Goal: Contribute content: Add original content to the website for others to see

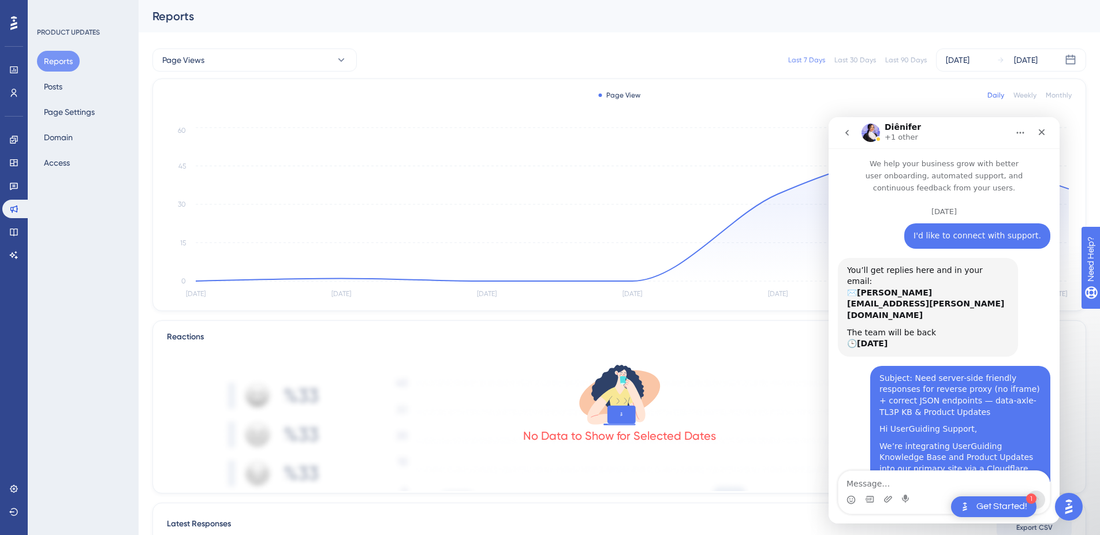
scroll to position [4779, 0]
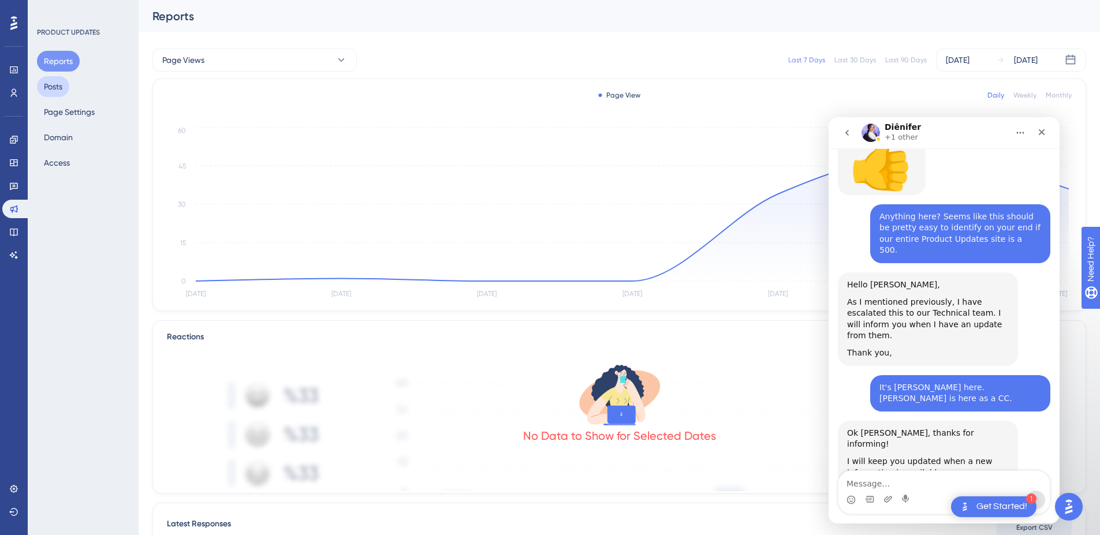
click at [51, 85] on button "Posts" at bounding box center [53, 86] width 32 height 21
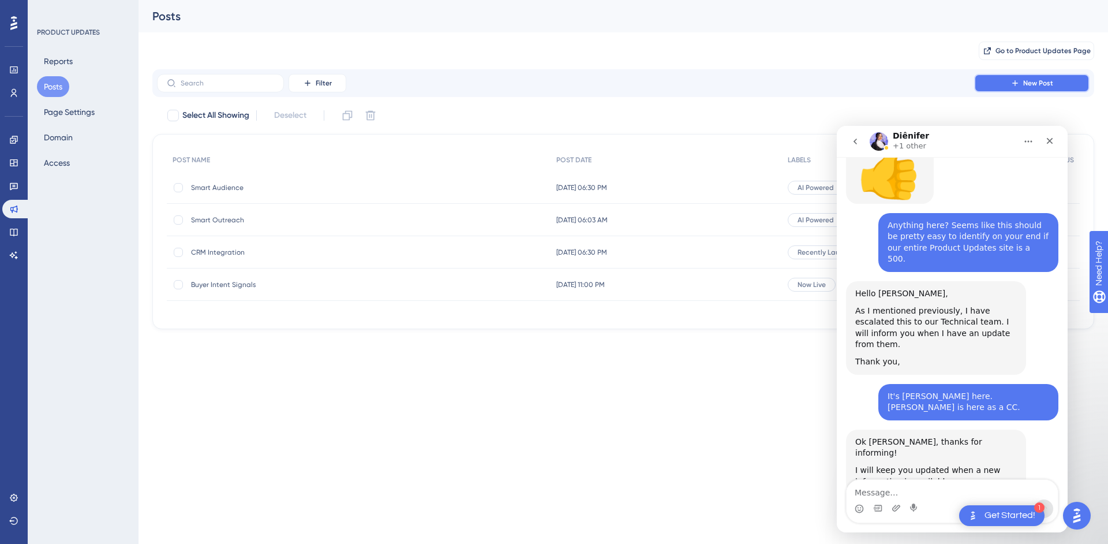
click at [1028, 75] on button "New Post" at bounding box center [1032, 83] width 115 height 18
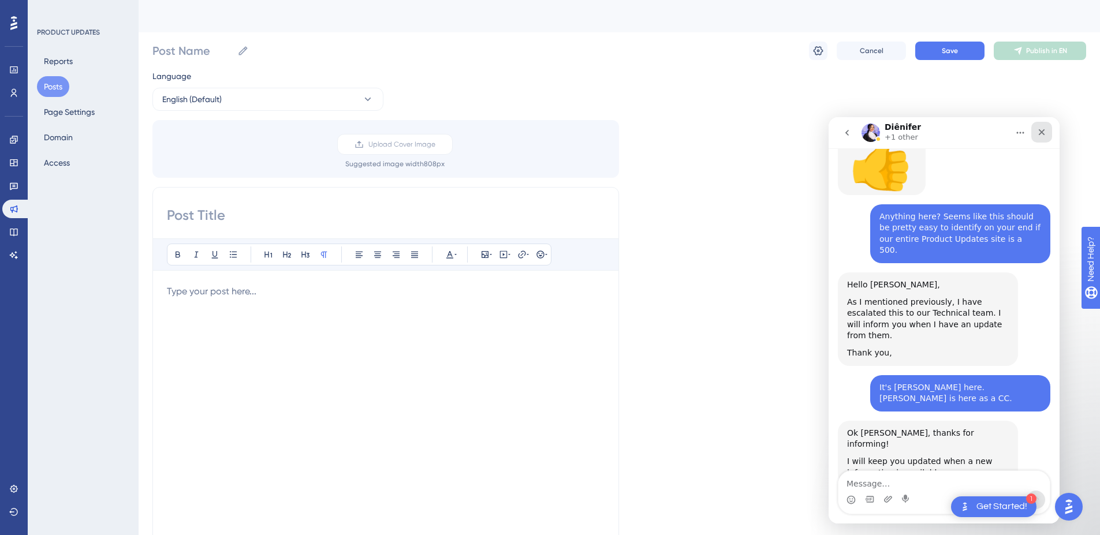
click at [1042, 130] on icon "Close" at bounding box center [1041, 132] width 9 height 9
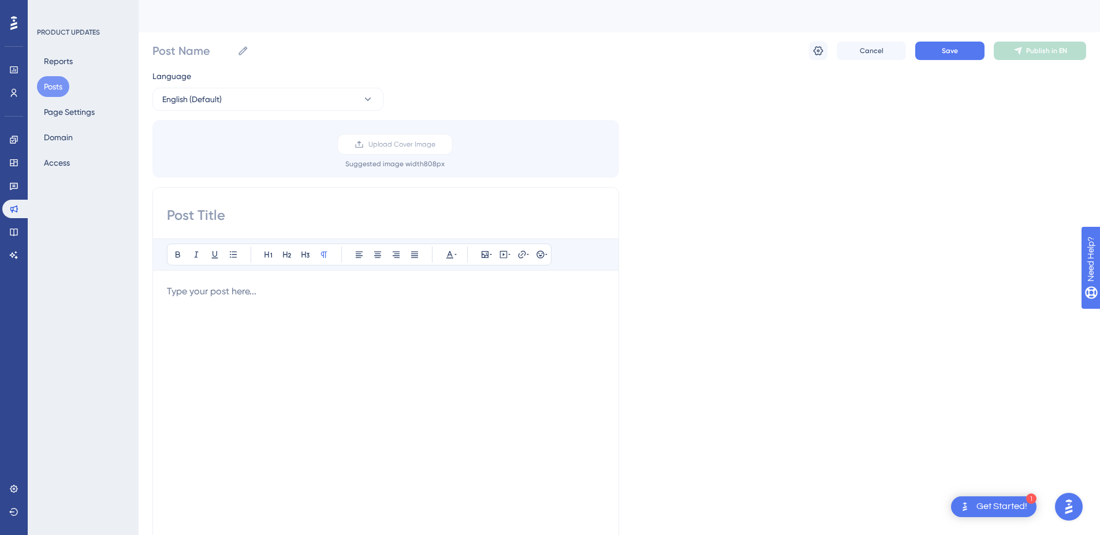
click at [219, 207] on input at bounding box center [386, 215] width 438 height 18
type input "[PERSON_NAME]'s Test Post"
click at [340, 332] on div at bounding box center [386, 412] width 438 height 254
click at [818, 53] on icon at bounding box center [818, 51] width 12 height 12
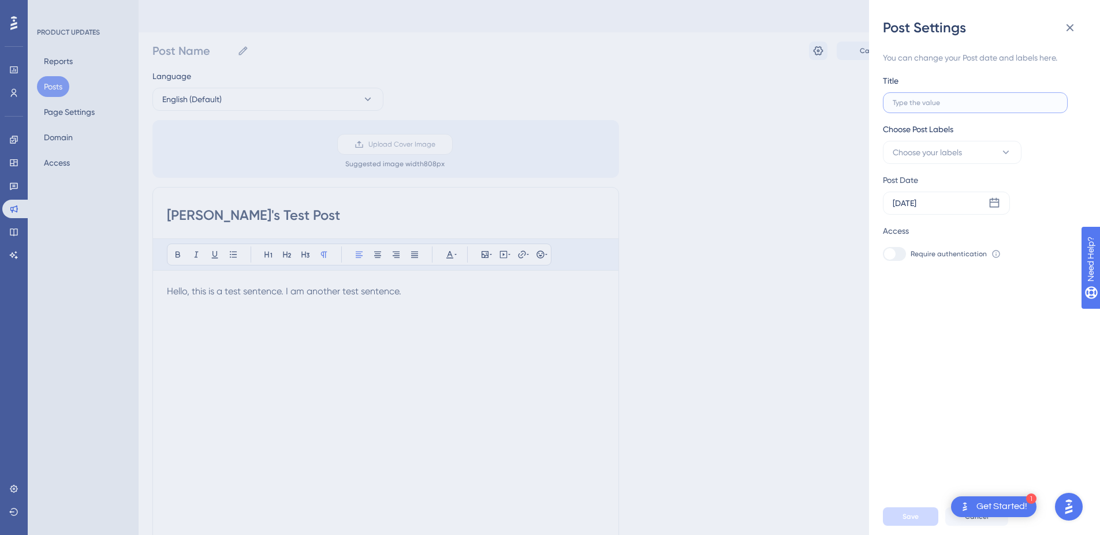
click at [986, 105] on input "text" at bounding box center [975, 103] width 165 height 8
click at [278, 218] on div "Post Settings You can change your Post date and labels here. Title Choose Post …" at bounding box center [550, 267] width 1100 height 535
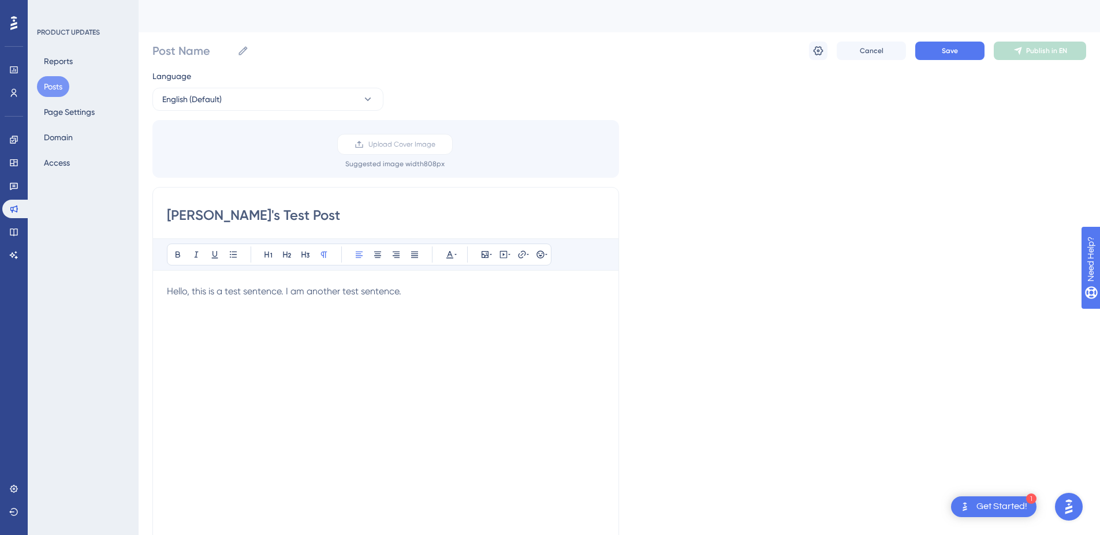
click at [277, 218] on input "[PERSON_NAME]'s Test Post" at bounding box center [386, 215] width 438 height 18
click at [924, 53] on button "Save" at bounding box center [949, 51] width 69 height 18
click at [200, 216] on input "[PERSON_NAME]'s Test Post" at bounding box center [386, 215] width 438 height 18
click at [199, 48] on input "Post Name" at bounding box center [192, 51] width 80 height 16
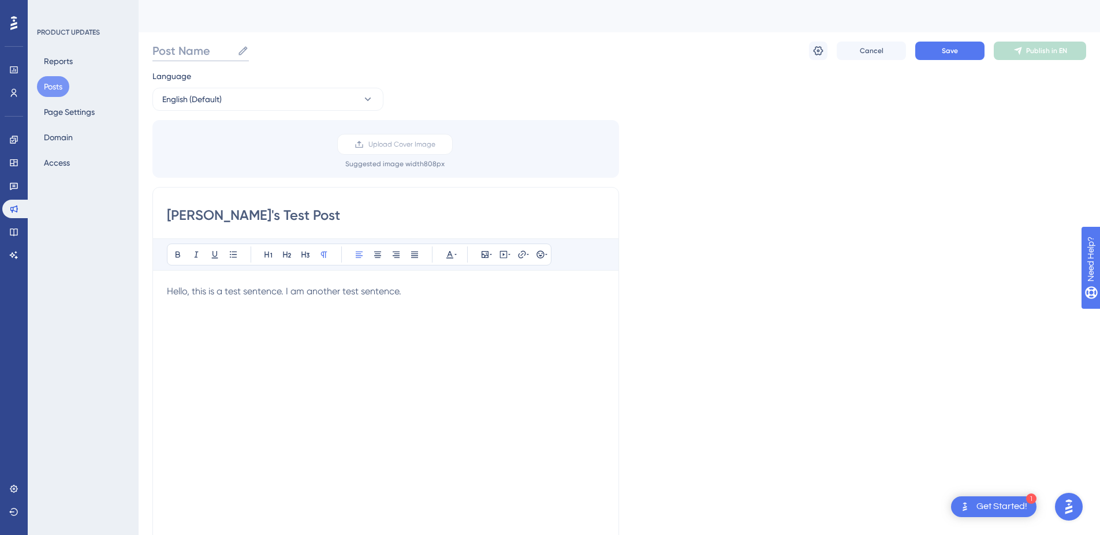
paste input "[PERSON_NAME]'s Test Post"
type input "[PERSON_NAME]'s Test Post"
click at [800, 371] on div "Language English (Default) Upload Cover Image Suggested image width 808 px [PER…" at bounding box center [619, 343] width 934 height 548
click at [959, 50] on button "Save" at bounding box center [949, 51] width 69 height 18
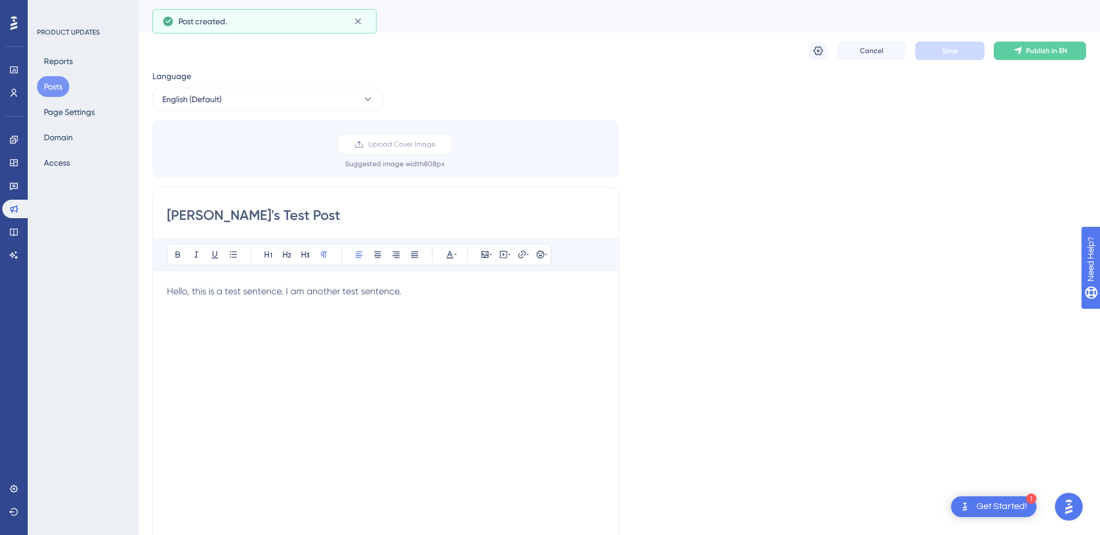
click at [828, 48] on div "Cancel Save Publish in EN" at bounding box center [947, 51] width 277 height 18
click at [820, 50] on icon at bounding box center [818, 51] width 12 height 12
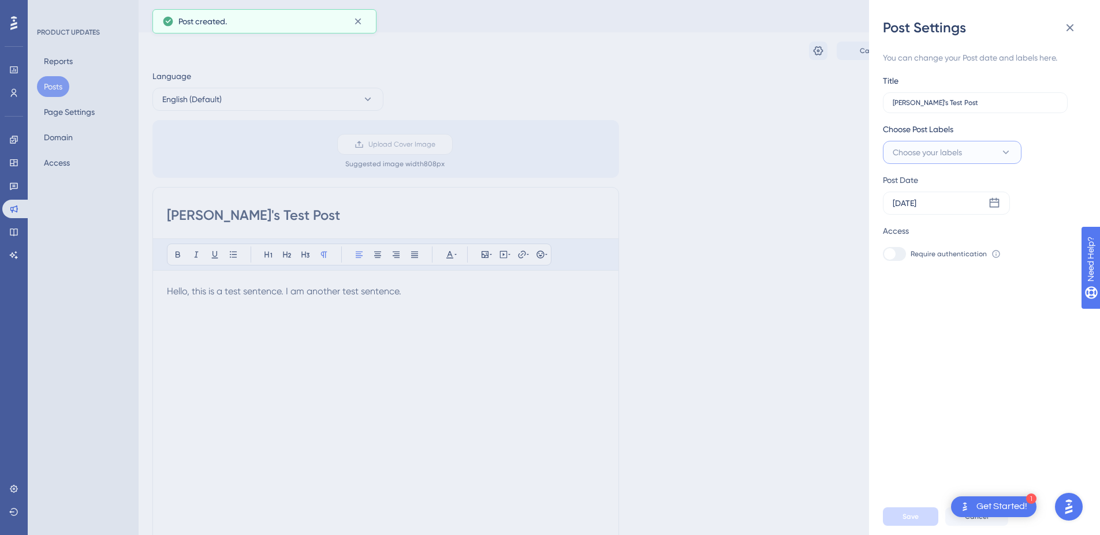
click at [996, 152] on button "Choose your labels" at bounding box center [952, 152] width 139 height 23
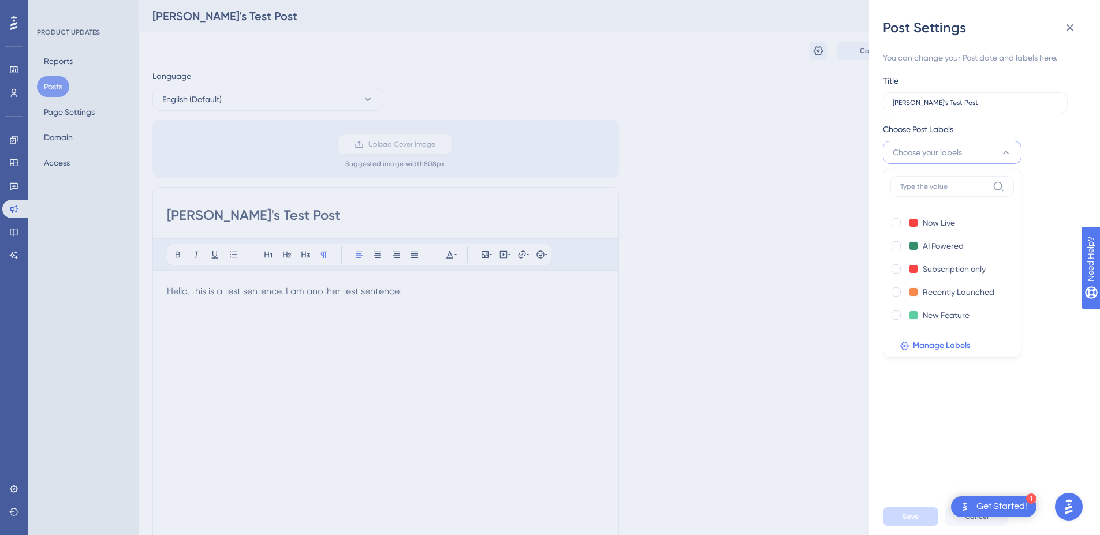
click at [996, 152] on button "Choose your labels" at bounding box center [952, 152] width 139 height 23
click at [753, 296] on div "Post Settings You can change your Post date and labels here. Title [PERSON_NAME…" at bounding box center [550, 267] width 1100 height 535
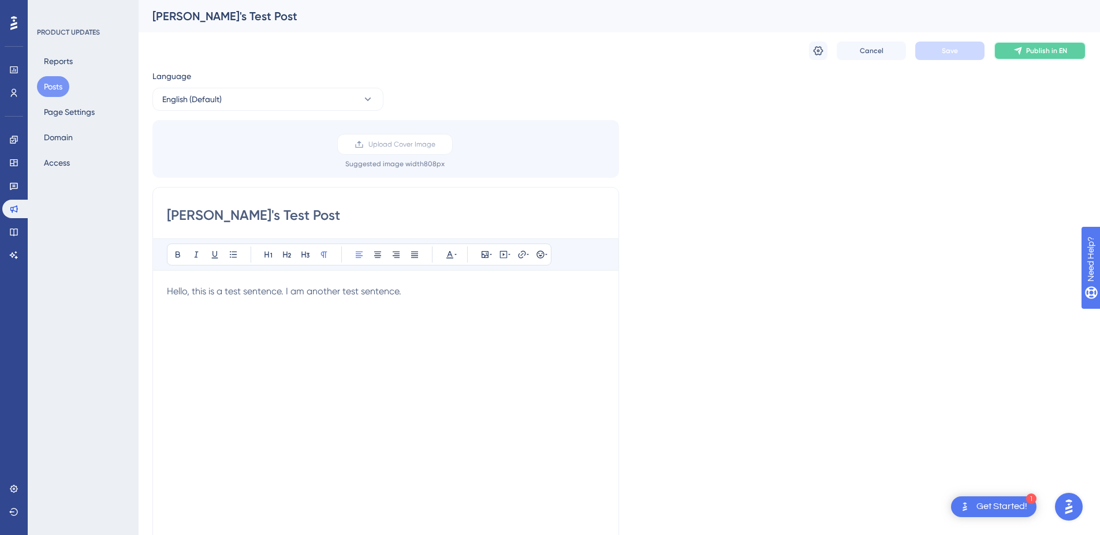
click at [1062, 50] on span "Publish in EN" at bounding box center [1046, 50] width 41 height 9
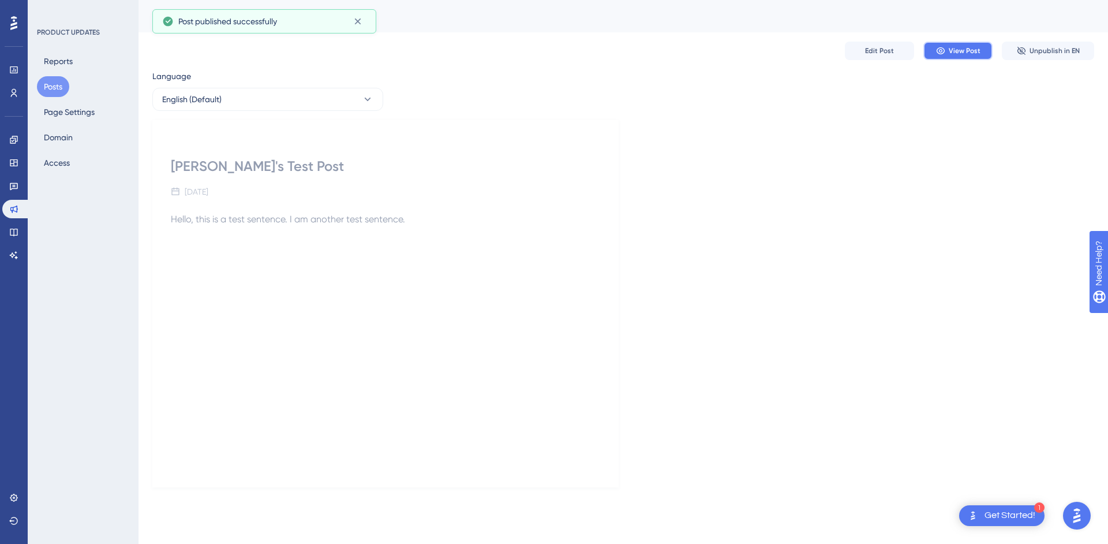
click at [979, 47] on span "View Post" at bounding box center [965, 50] width 32 height 9
click at [1017, 104] on div "Language English (Default) [PERSON_NAME]'s Test Post [DATE] Hello, this is a te…" at bounding box center [623, 278] width 942 height 418
click at [872, 51] on span "Edit Post" at bounding box center [879, 50] width 29 height 9
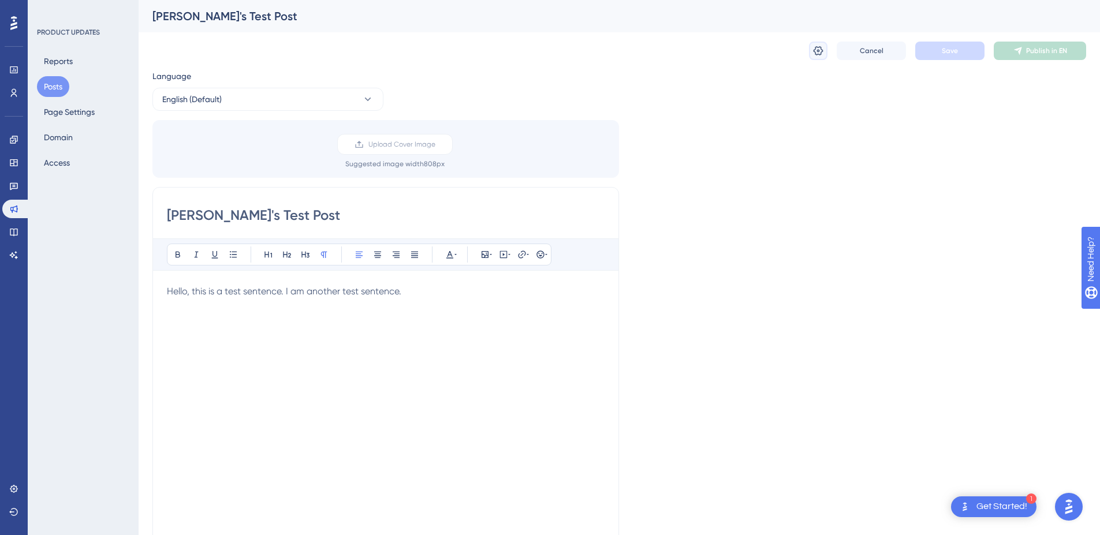
click at [823, 51] on button at bounding box center [818, 51] width 18 height 18
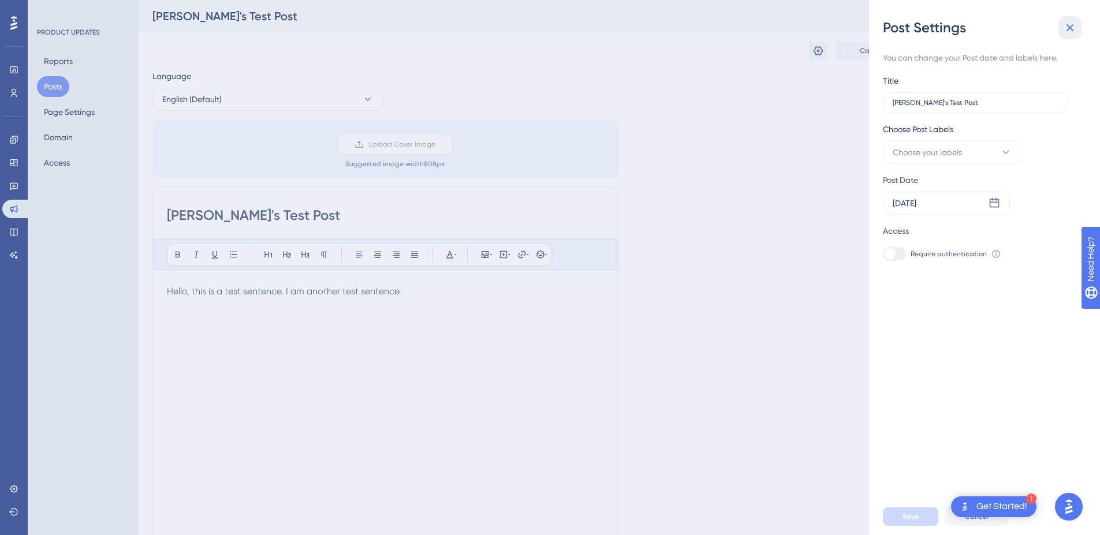
click at [1074, 28] on icon at bounding box center [1070, 28] width 14 height 14
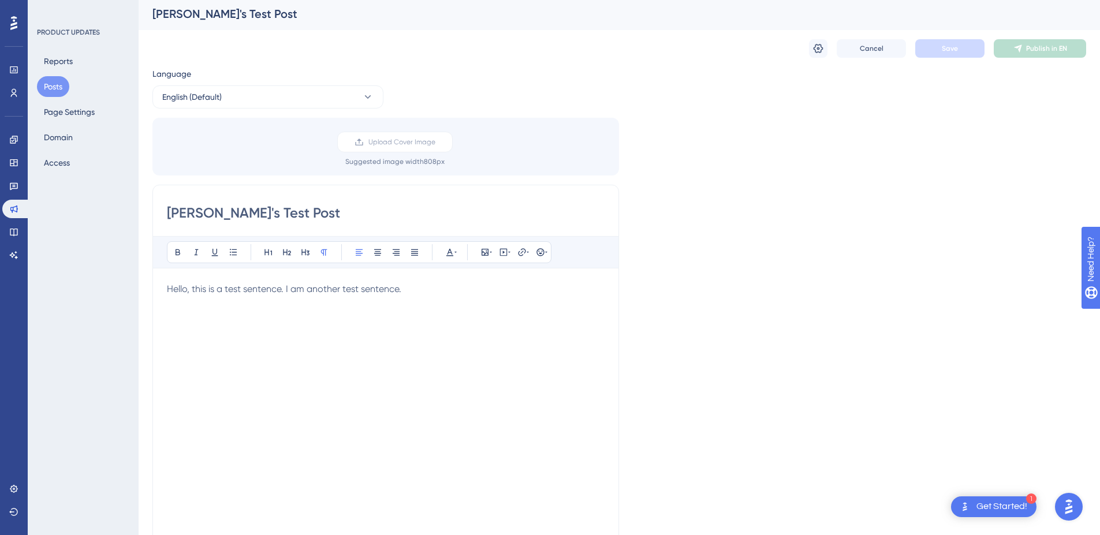
scroll to position [3, 0]
click at [883, 48] on button "Cancel" at bounding box center [871, 47] width 69 height 18
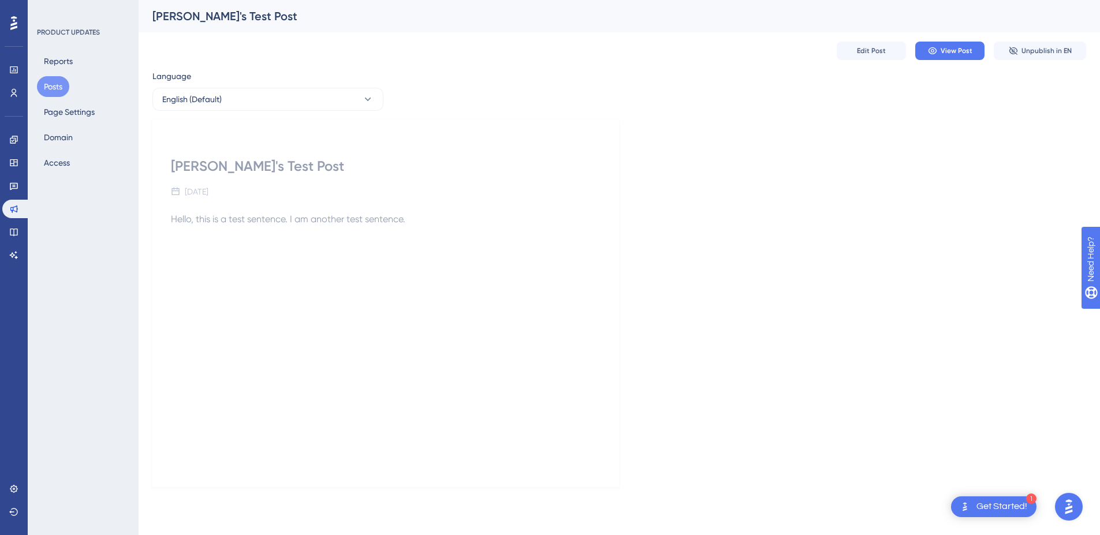
scroll to position [0, 0]
click at [1054, 50] on span "Unpublish in EN" at bounding box center [1055, 50] width 50 height 9
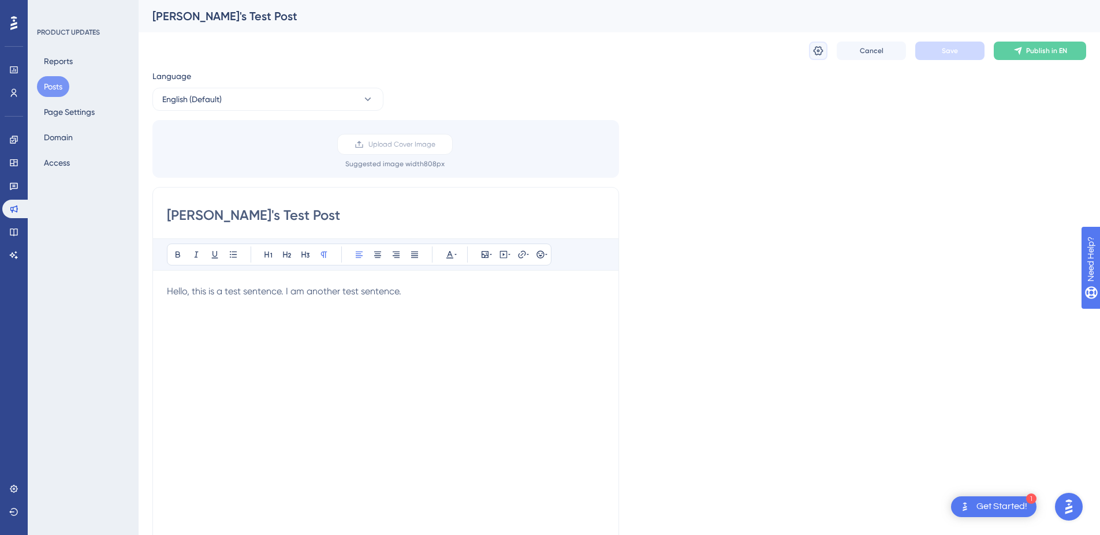
click at [823, 55] on icon at bounding box center [818, 51] width 12 height 12
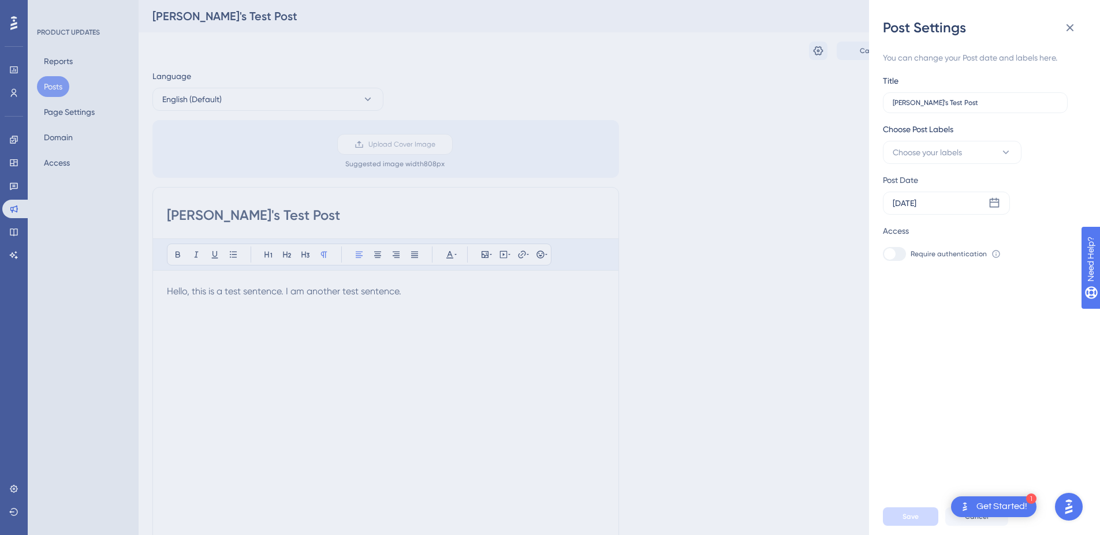
click at [822, 53] on div "Post Settings You can change your Post date and labels here. Title [PERSON_NAME…" at bounding box center [550, 267] width 1100 height 535
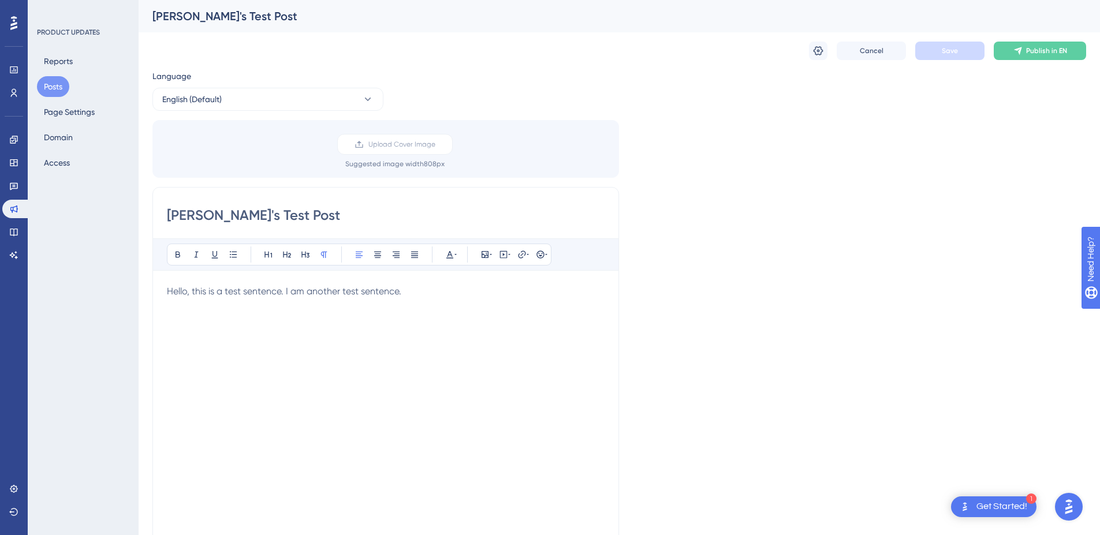
click at [49, 83] on button "Posts" at bounding box center [53, 86] width 32 height 21
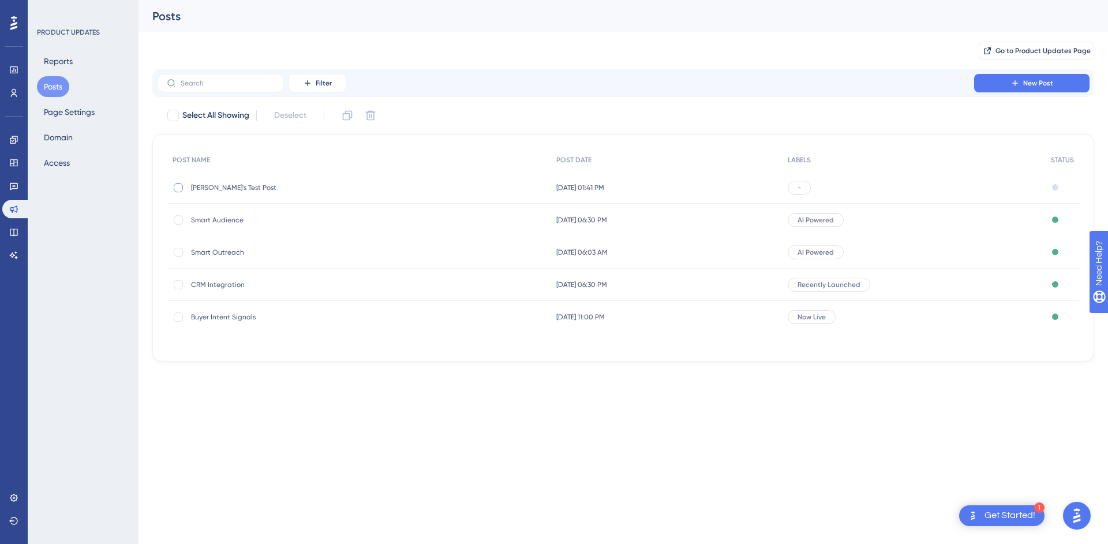
click at [178, 188] on div at bounding box center [178, 187] width 9 height 9
checkbox input "true"
click at [371, 116] on icon at bounding box center [371, 116] width 10 height 10
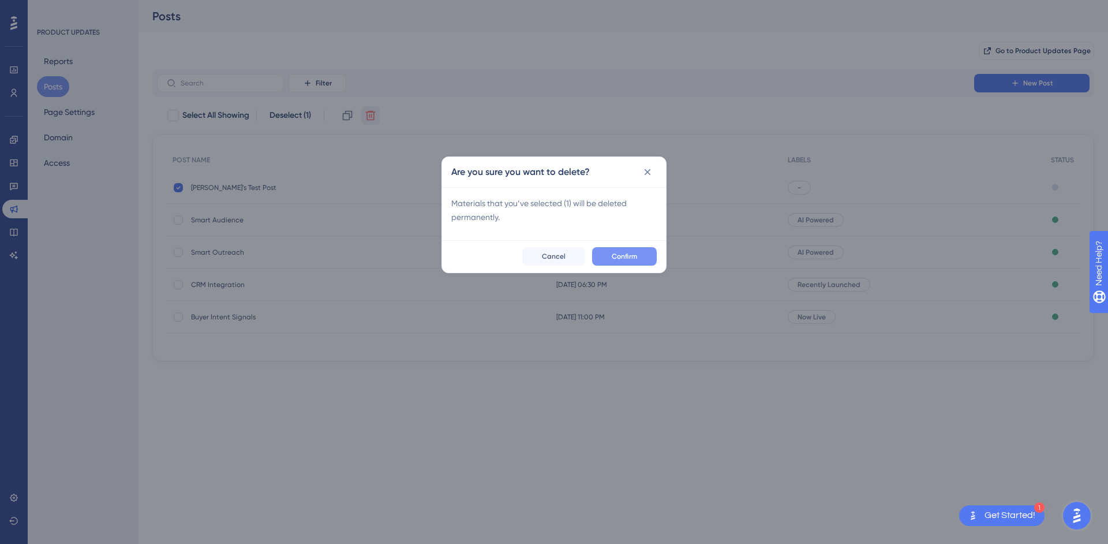
click at [622, 256] on span "Confirm" at bounding box center [624, 256] width 25 height 9
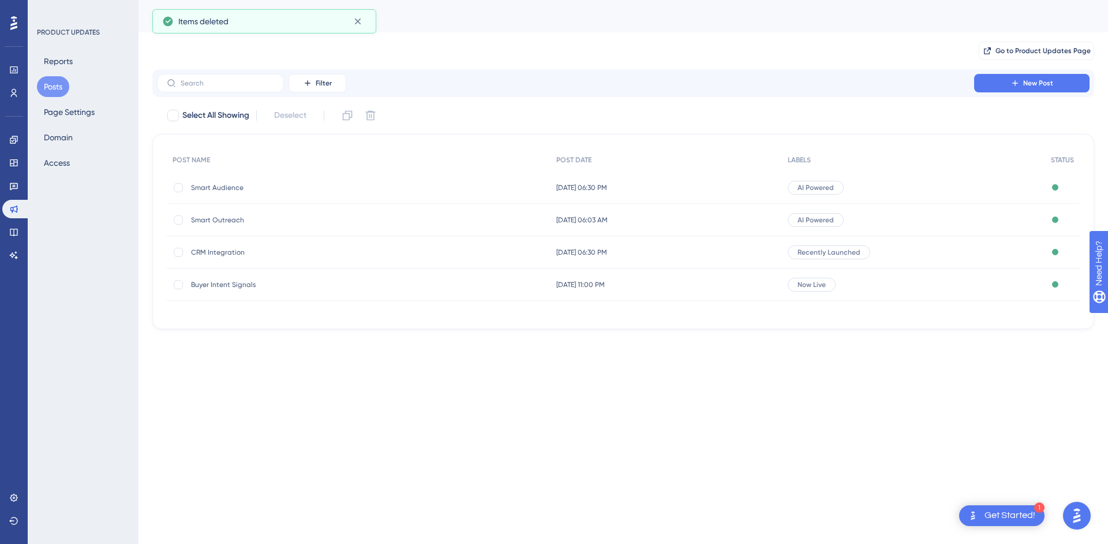
click at [237, 191] on span "Smart Audience" at bounding box center [283, 187] width 185 height 9
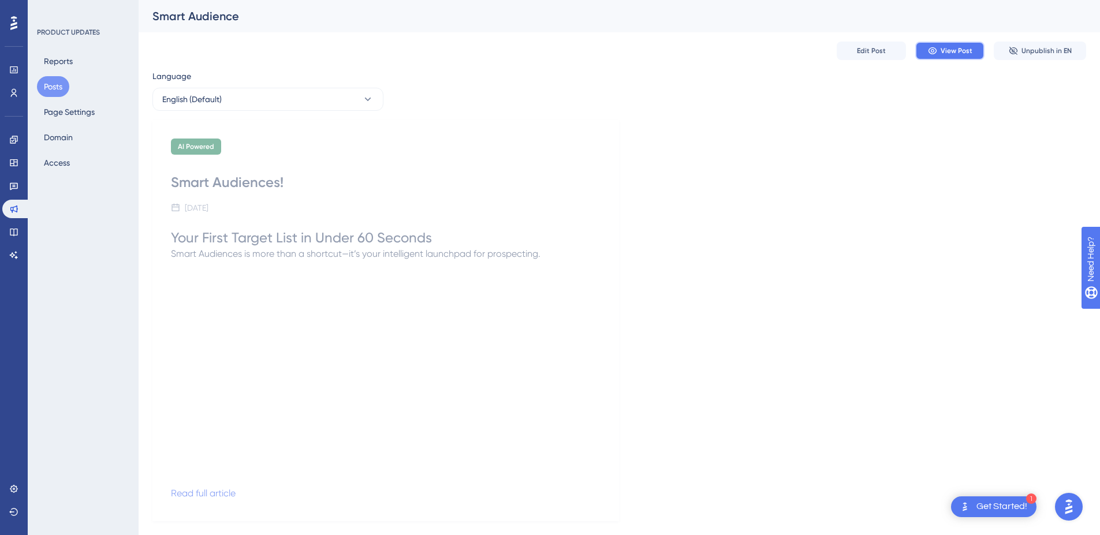
click at [973, 54] on button "View Post" at bounding box center [949, 51] width 69 height 18
click at [12, 14] on div at bounding box center [14, 23] width 18 height 18
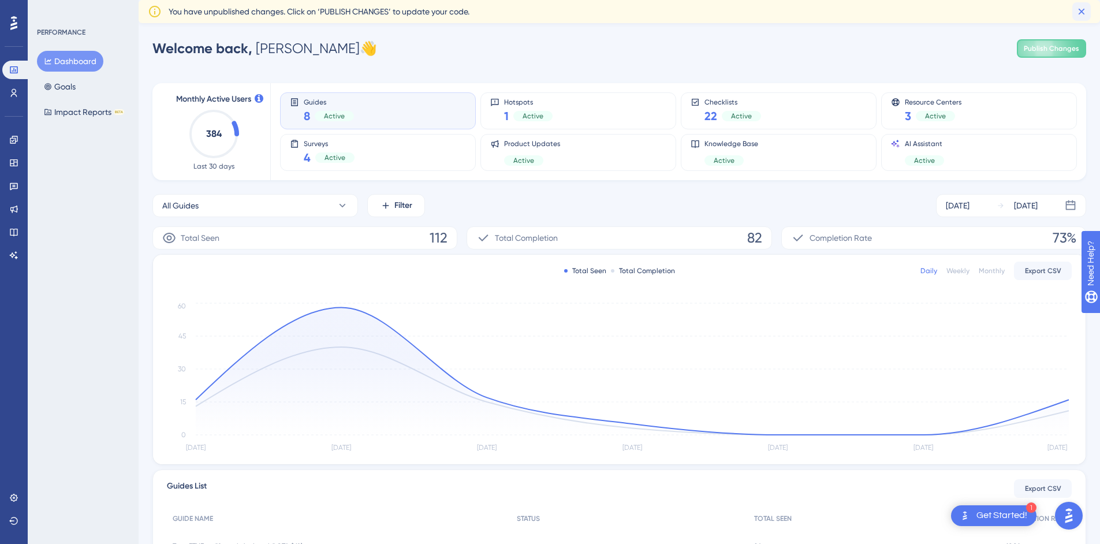
click at [1075, 11] on button at bounding box center [1081, 11] width 18 height 18
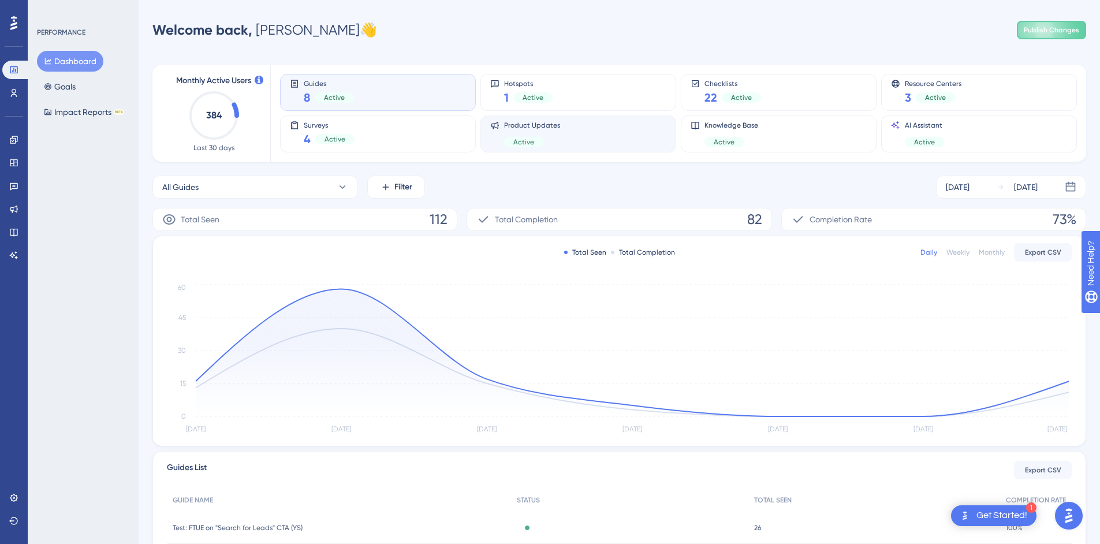
click at [571, 135] on div "Product Updates Active" at bounding box center [578, 134] width 176 height 27
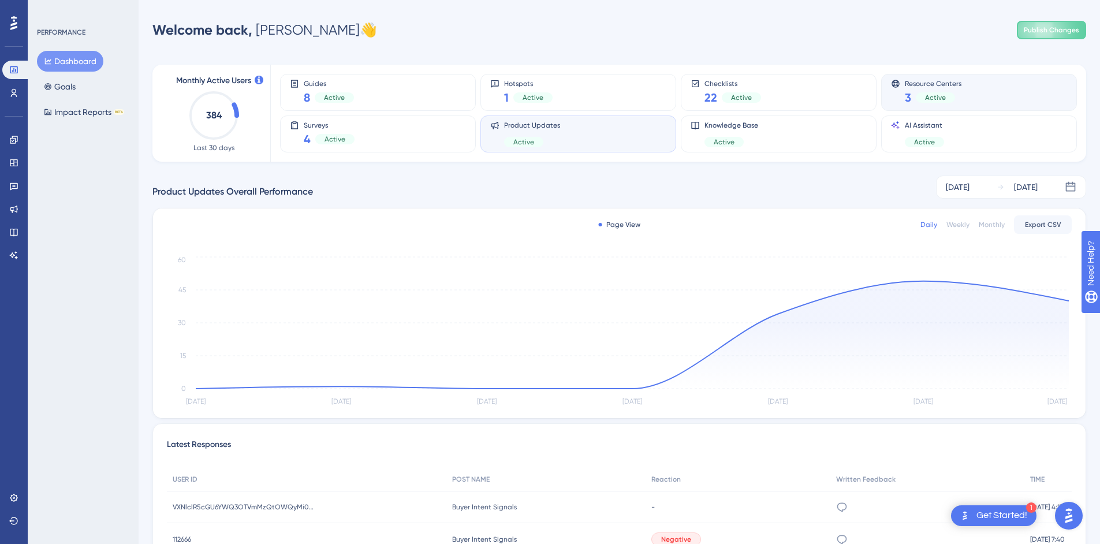
click at [972, 89] on div "Resource Centers 3 Active" at bounding box center [979, 92] width 176 height 27
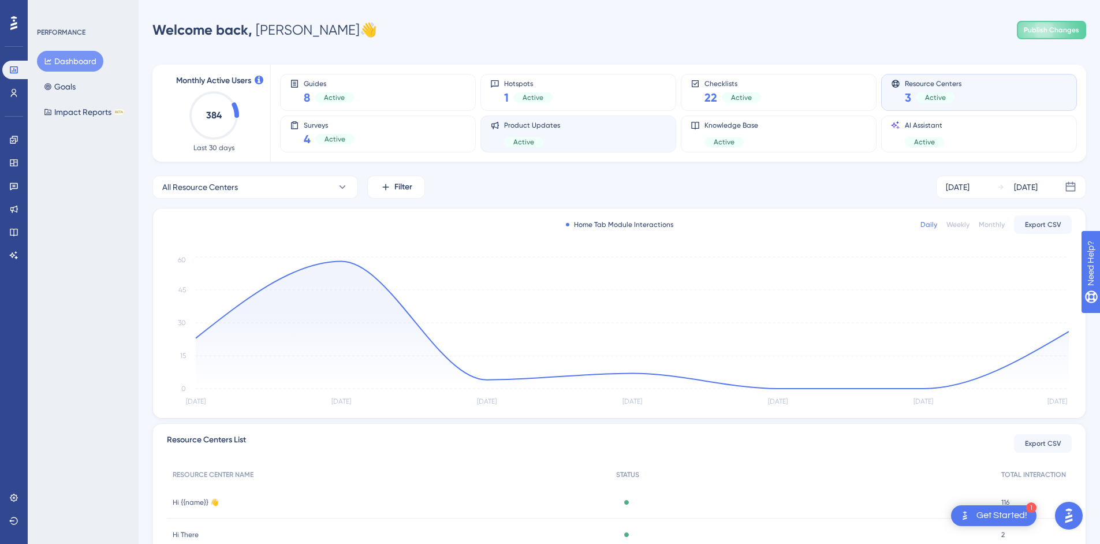
click at [587, 124] on div "Product Updates Active" at bounding box center [578, 134] width 176 height 27
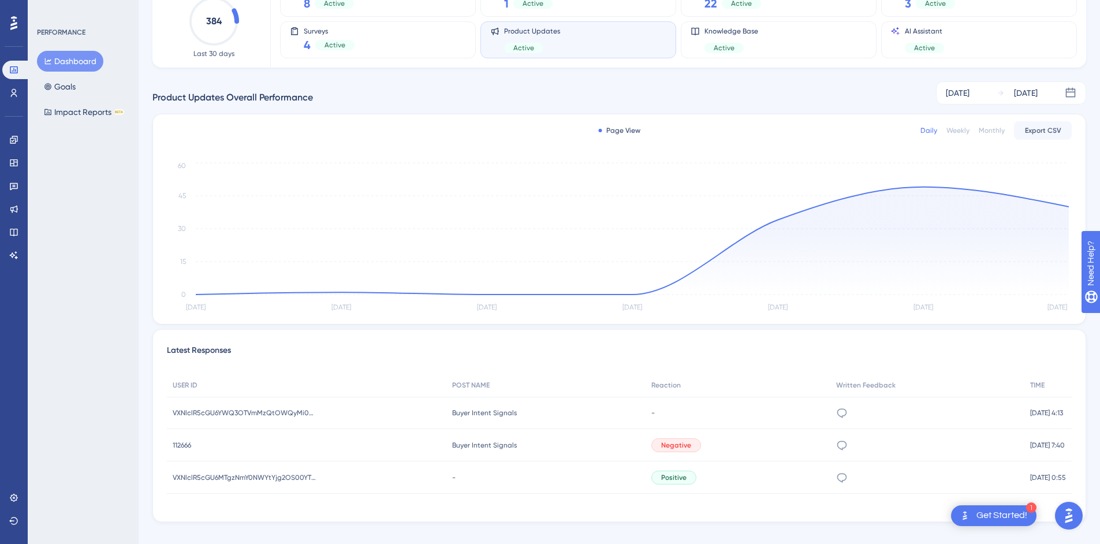
scroll to position [109, 0]
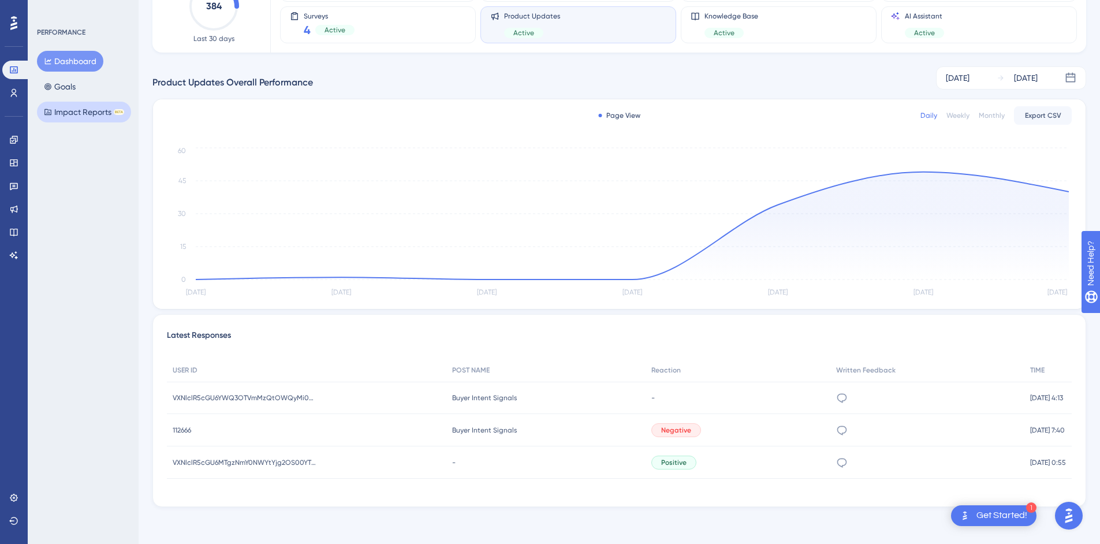
click at [65, 120] on button "Impact Reports BETA" at bounding box center [84, 112] width 94 height 21
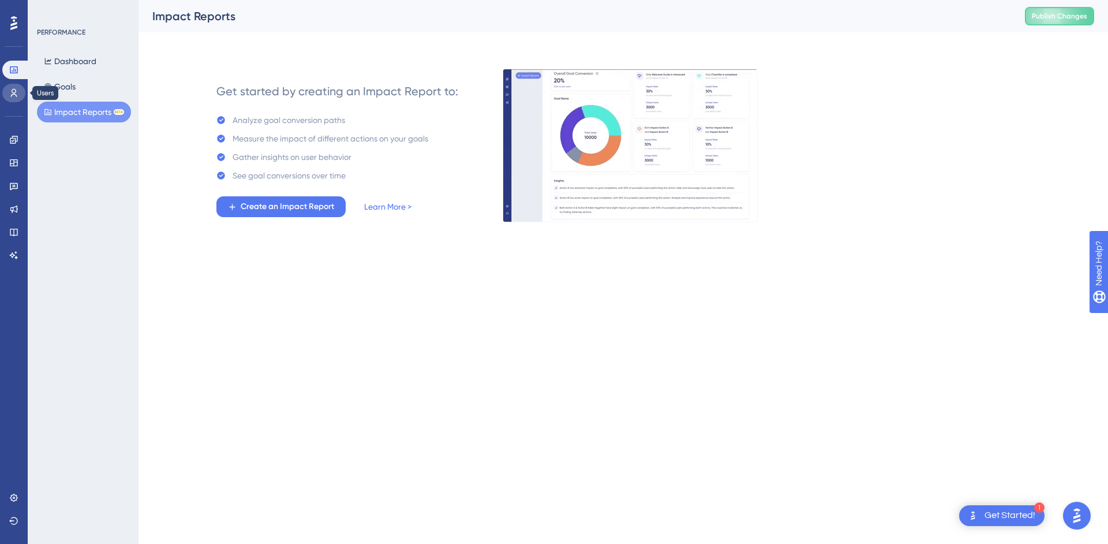
click at [16, 88] on icon at bounding box center [13, 92] width 9 height 9
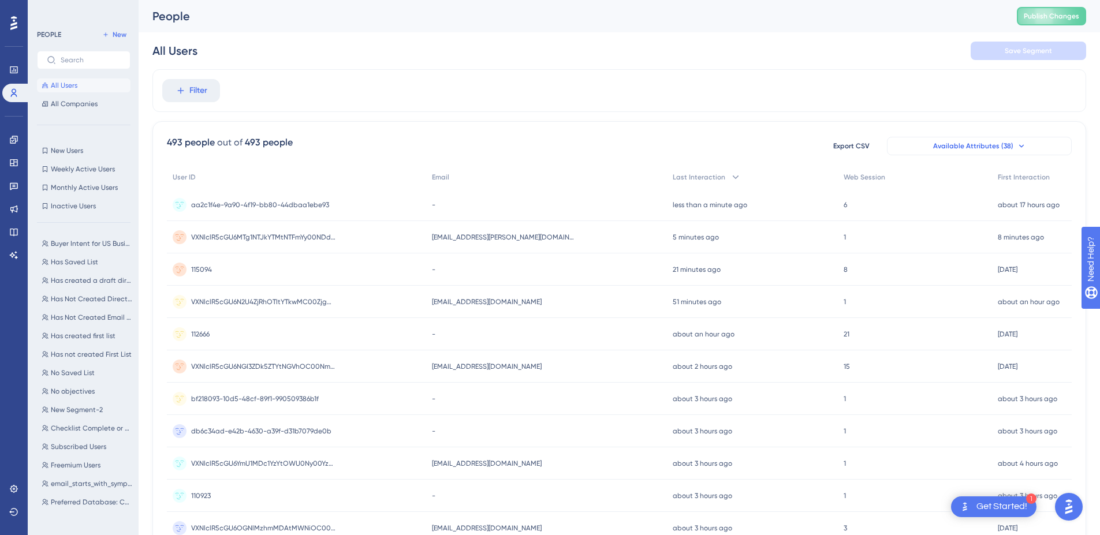
click at [995, 139] on button "Available Attributes (38)" at bounding box center [979, 146] width 185 height 18
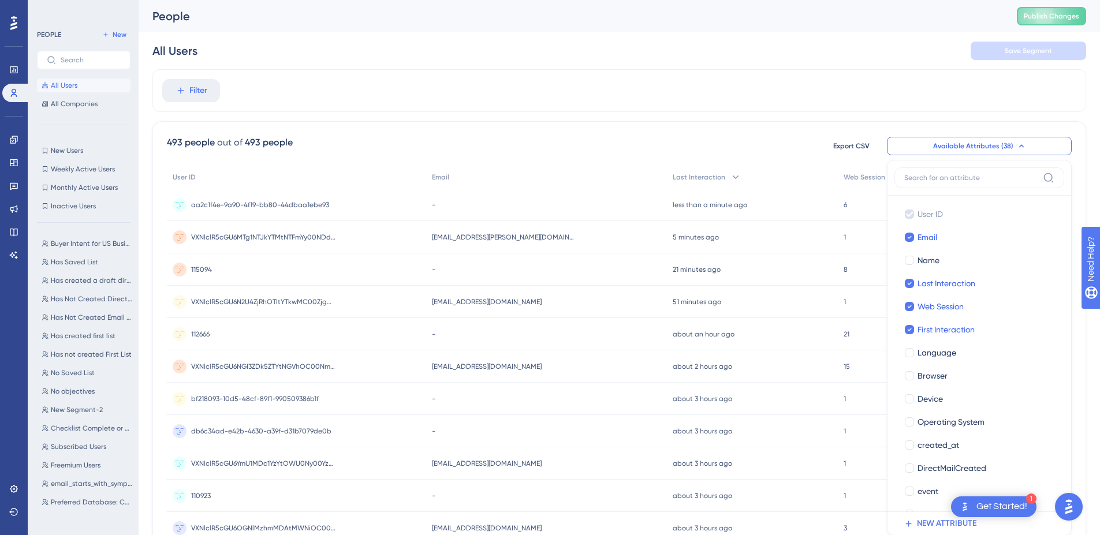
scroll to position [65, 0]
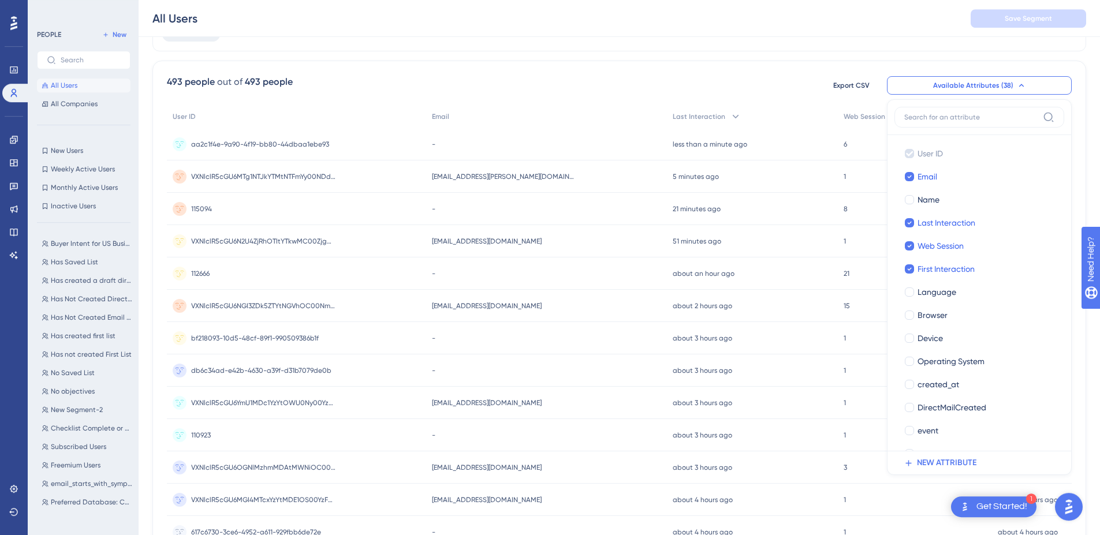
click at [750, 64] on div "493 people out of 493 people Export CSV Available Attributes (38) User ID User …" at bounding box center [619, 444] width 934 height 766
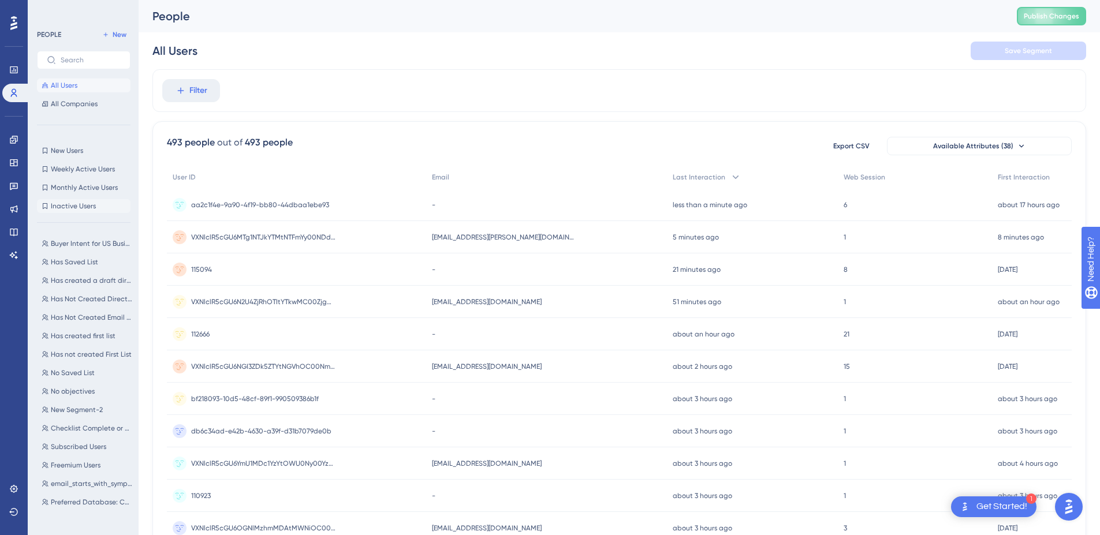
scroll to position [1, 0]
click at [16, 184] on icon at bounding box center [14, 187] width 8 height 8
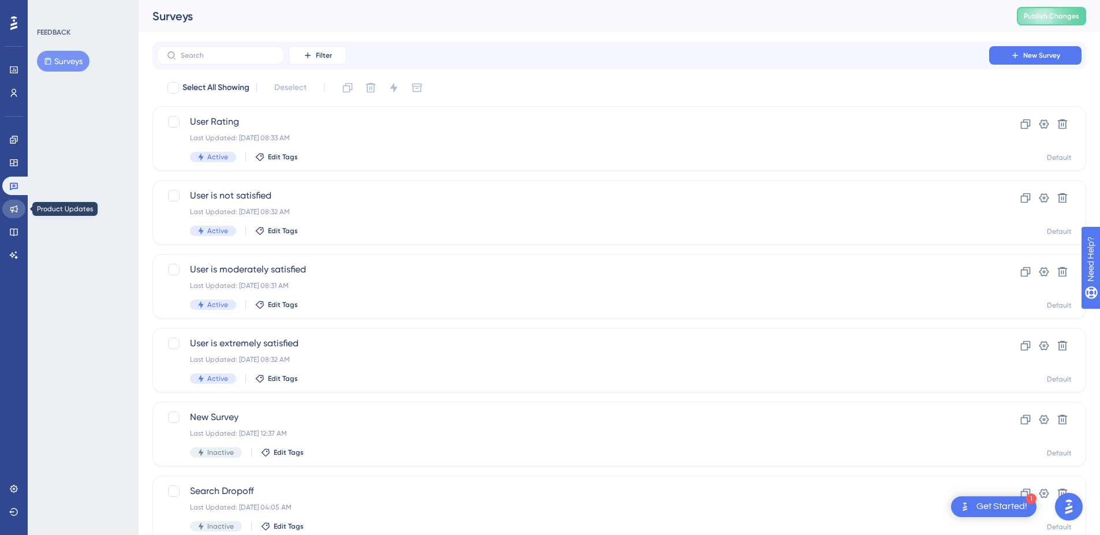
click at [23, 208] on link at bounding box center [13, 209] width 23 height 18
